Goal: Contribute content: Contribute content

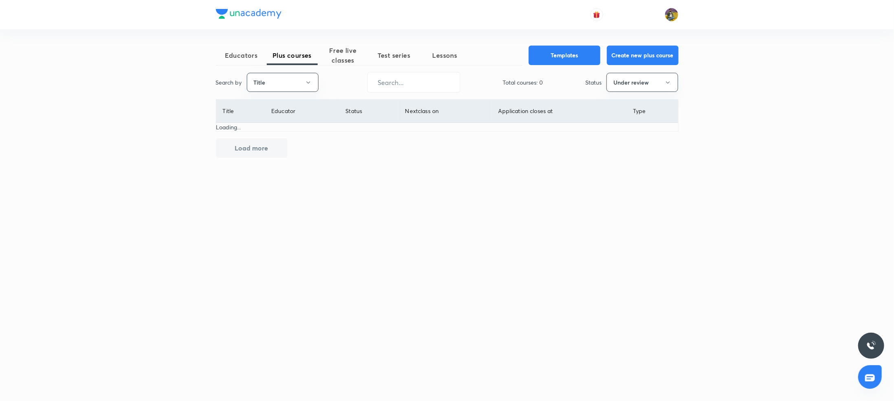
click at [291, 91] on button "Title" at bounding box center [283, 82] width 72 height 19
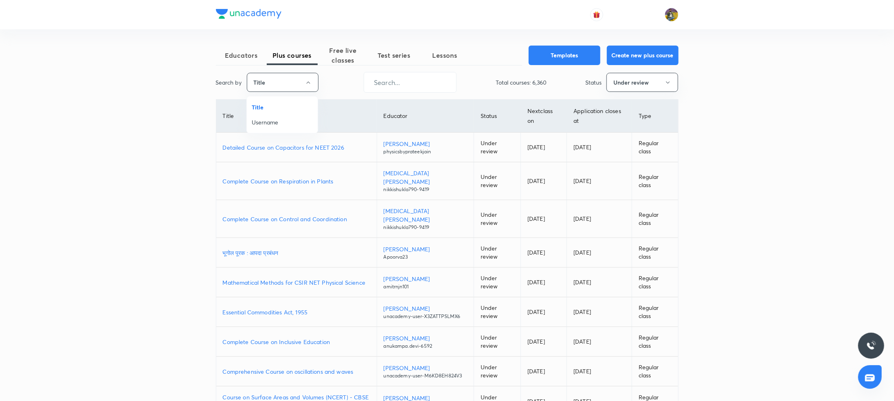
click at [276, 115] on li "Username" at bounding box center [282, 122] width 71 height 15
click at [423, 79] on input "text" at bounding box center [408, 82] width 92 height 21
paste input "unacademy-user-UV4JG0Y8P9ZL"
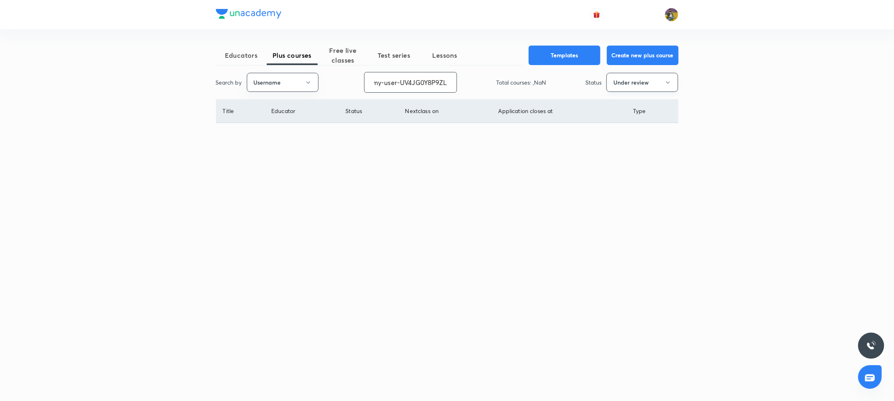
type input "unacademy-user-UV4JG0Y8P9ZL"
click at [659, 87] on button "Under review" at bounding box center [642, 82] width 72 height 19
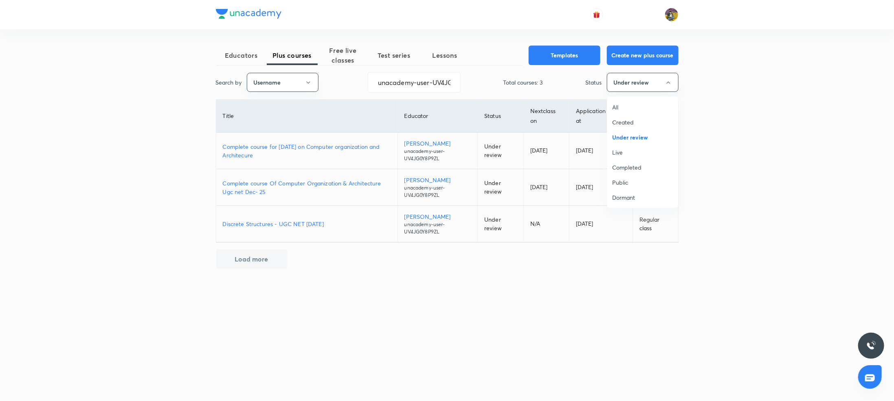
click at [103, 177] on div at bounding box center [447, 200] width 894 height 401
click at [292, 186] on p "Complete course Of Computer Organization & Architecture Ugc net Dec- 25" at bounding box center [307, 187] width 168 height 17
click at [315, 142] on p "Complete course for [DATE] on Computer organization and Architecure" at bounding box center [307, 150] width 168 height 17
click at [309, 147] on p "Complete course for [DATE] on Computer organization and Architecure" at bounding box center [307, 150] width 168 height 17
click at [662, 78] on button "Under review" at bounding box center [643, 82] width 72 height 19
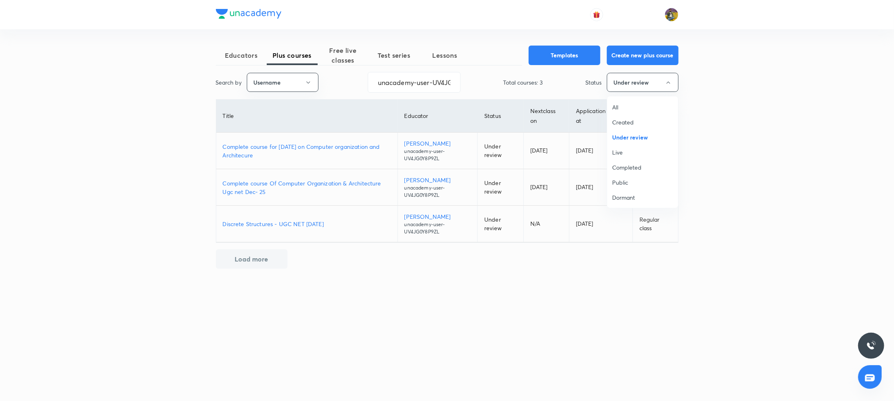
click at [629, 166] on span "Completed" at bounding box center [642, 167] width 61 height 9
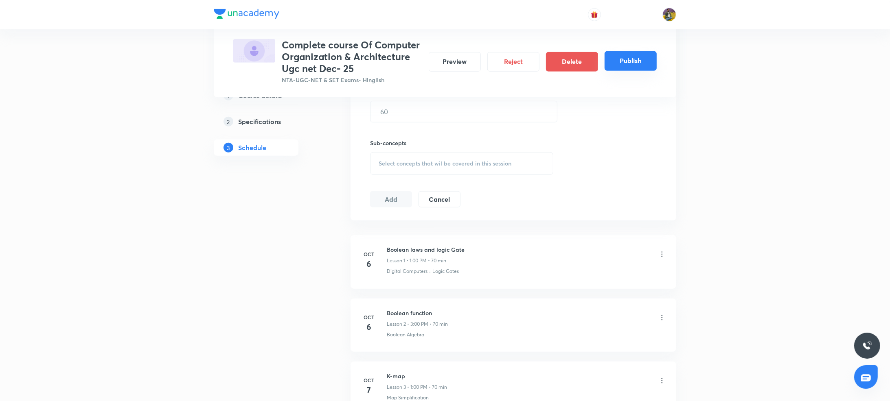
click at [642, 64] on button "Publish" at bounding box center [631, 61] width 52 height 20
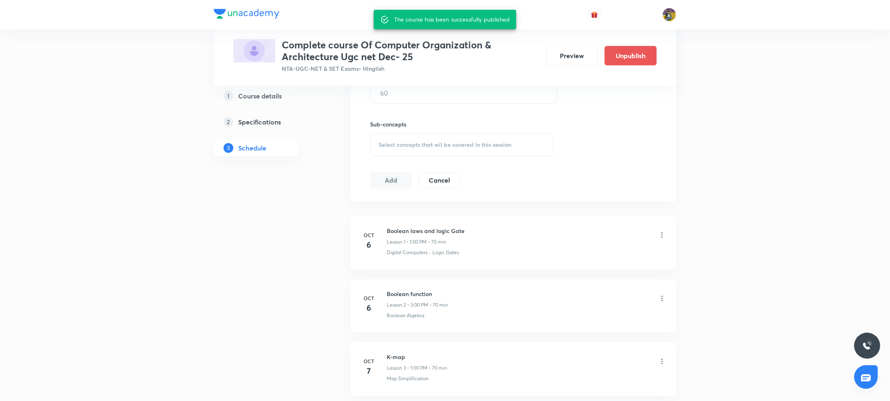
scroll to position [328, 0]
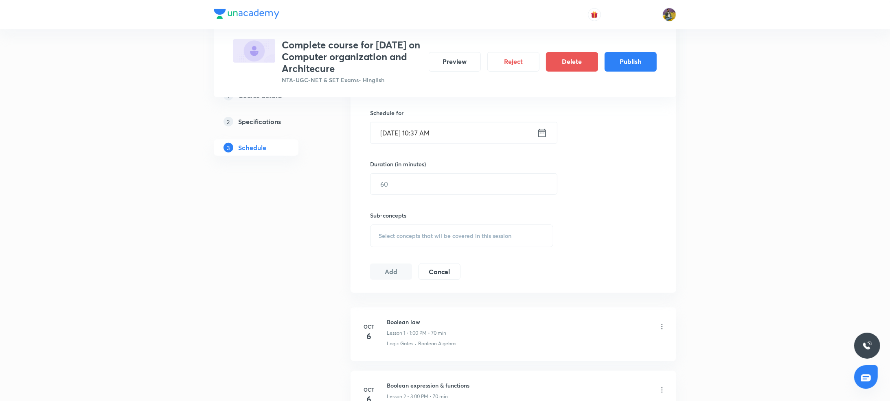
scroll to position [268, 0]
